Goal: Transaction & Acquisition: Purchase product/service

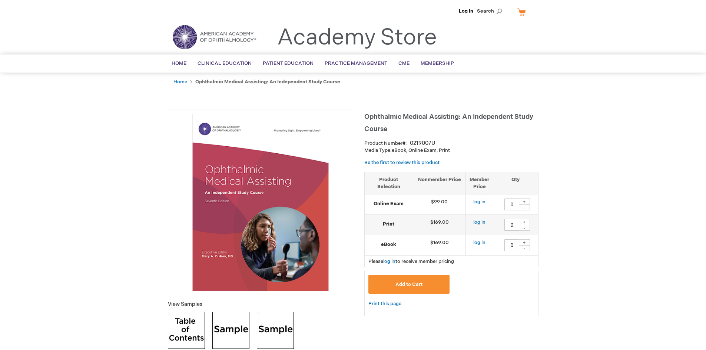
scroll to position [37, 0]
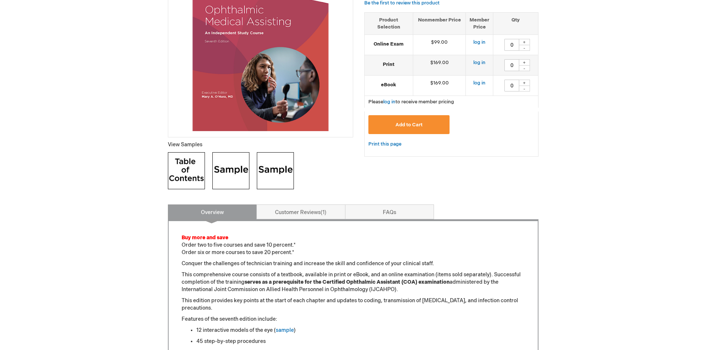
scroll to position [0, 0]
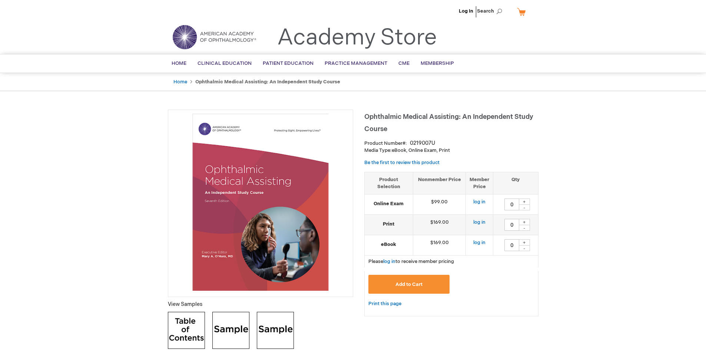
drag, startPoint x: 635, startPoint y: 172, endPoint x: 494, endPoint y: 9, distance: 215.6
drag, startPoint x: 451, startPoint y: 222, endPoint x: 487, endPoint y: 222, distance: 35.6
click at [487, 222] on tr "Print $169.00 log in 0 + -" at bounding box center [452, 225] width 174 height 20
click at [455, 227] on td "$169.00" at bounding box center [439, 225] width 53 height 20
drag, startPoint x: 442, startPoint y: 225, endPoint x: 429, endPoint y: 225, distance: 12.2
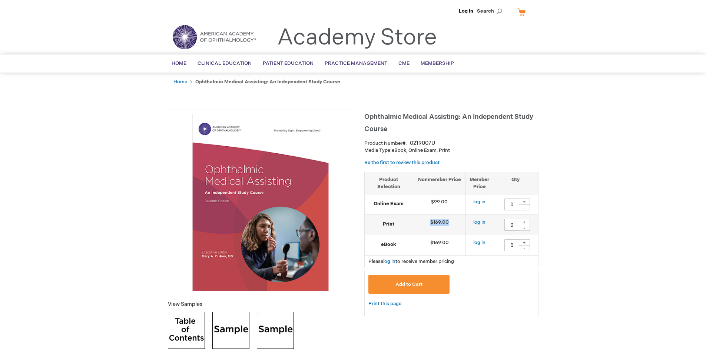
click at [429, 225] on td "$169.00" at bounding box center [439, 225] width 53 height 20
click at [458, 225] on td "$169.00" at bounding box center [439, 225] width 53 height 20
click at [373, 225] on strong "Print" at bounding box center [389, 224] width 41 height 7
click at [405, 227] on strong "Print" at bounding box center [389, 224] width 41 height 7
click at [181, 227] on img at bounding box center [260, 202] width 177 height 177
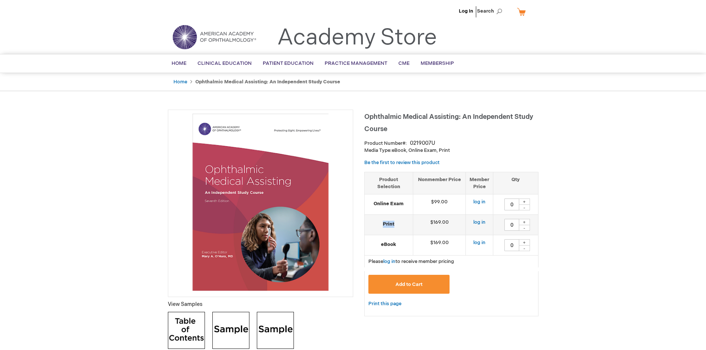
click at [257, 220] on img at bounding box center [260, 202] width 177 height 177
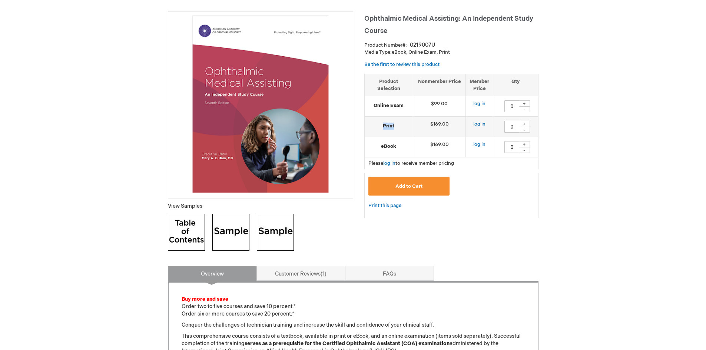
scroll to position [185, 0]
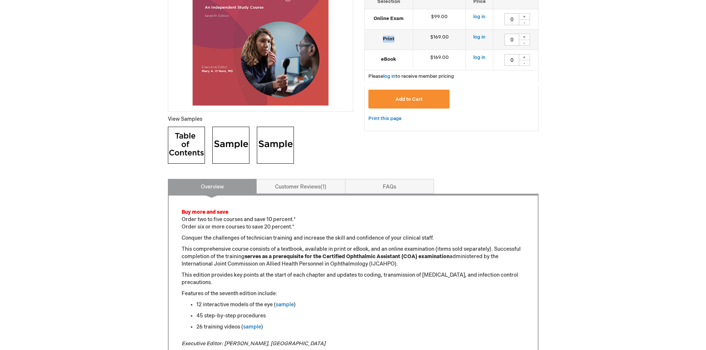
drag, startPoint x: 655, startPoint y: 100, endPoint x: 571, endPoint y: 27, distance: 111.5
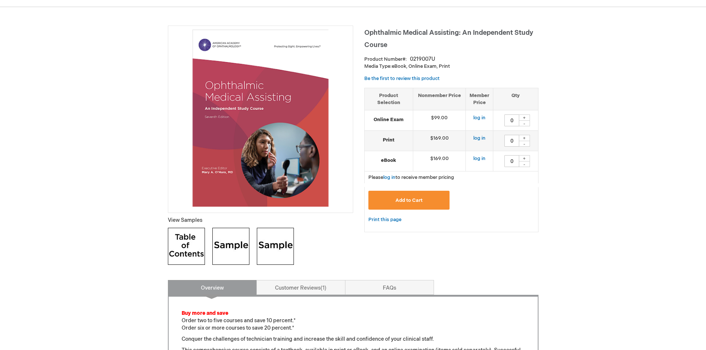
scroll to position [0, 0]
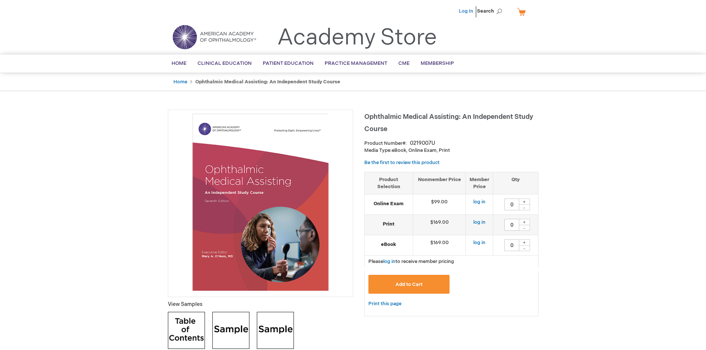
click at [469, 9] on link "Log In" at bounding box center [466, 11] width 14 height 6
click at [482, 223] on link "log in" at bounding box center [480, 223] width 12 height 6
